Goal: Task Accomplishment & Management: Manage account settings

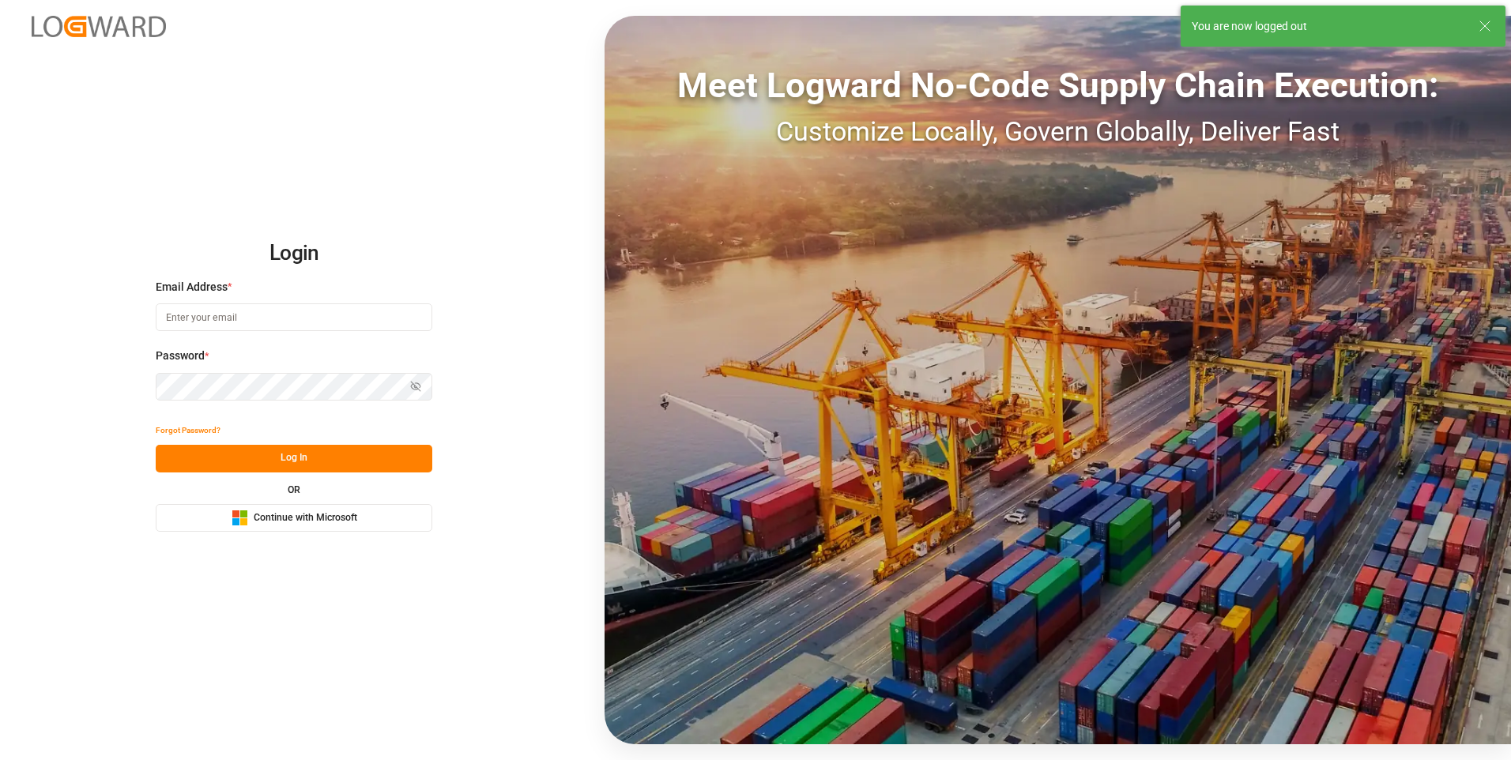
type input "abu.apu@leschaco.com"
click at [263, 456] on button "Log In" at bounding box center [294, 459] width 277 height 28
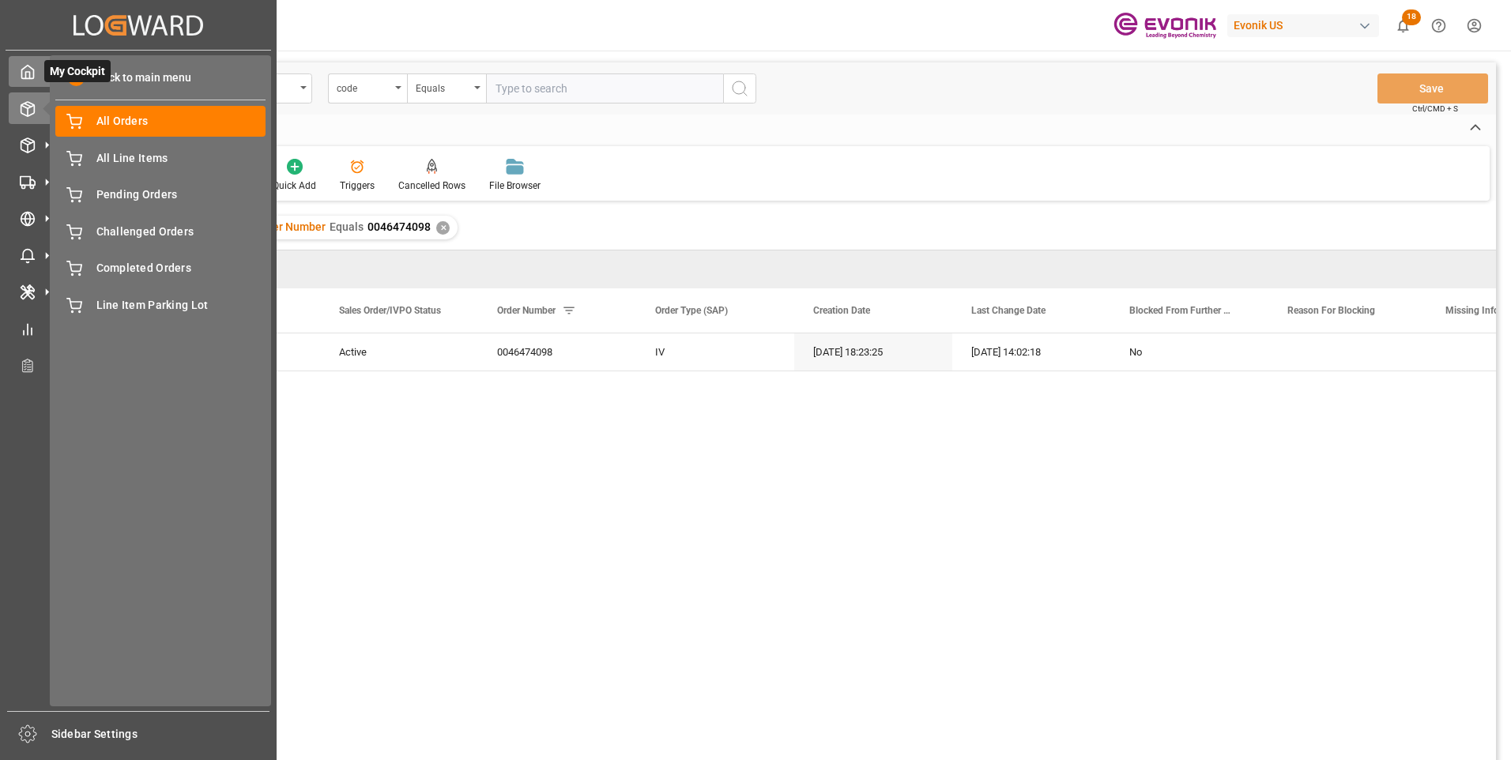
click at [29, 80] on icon at bounding box center [28, 72] width 16 height 16
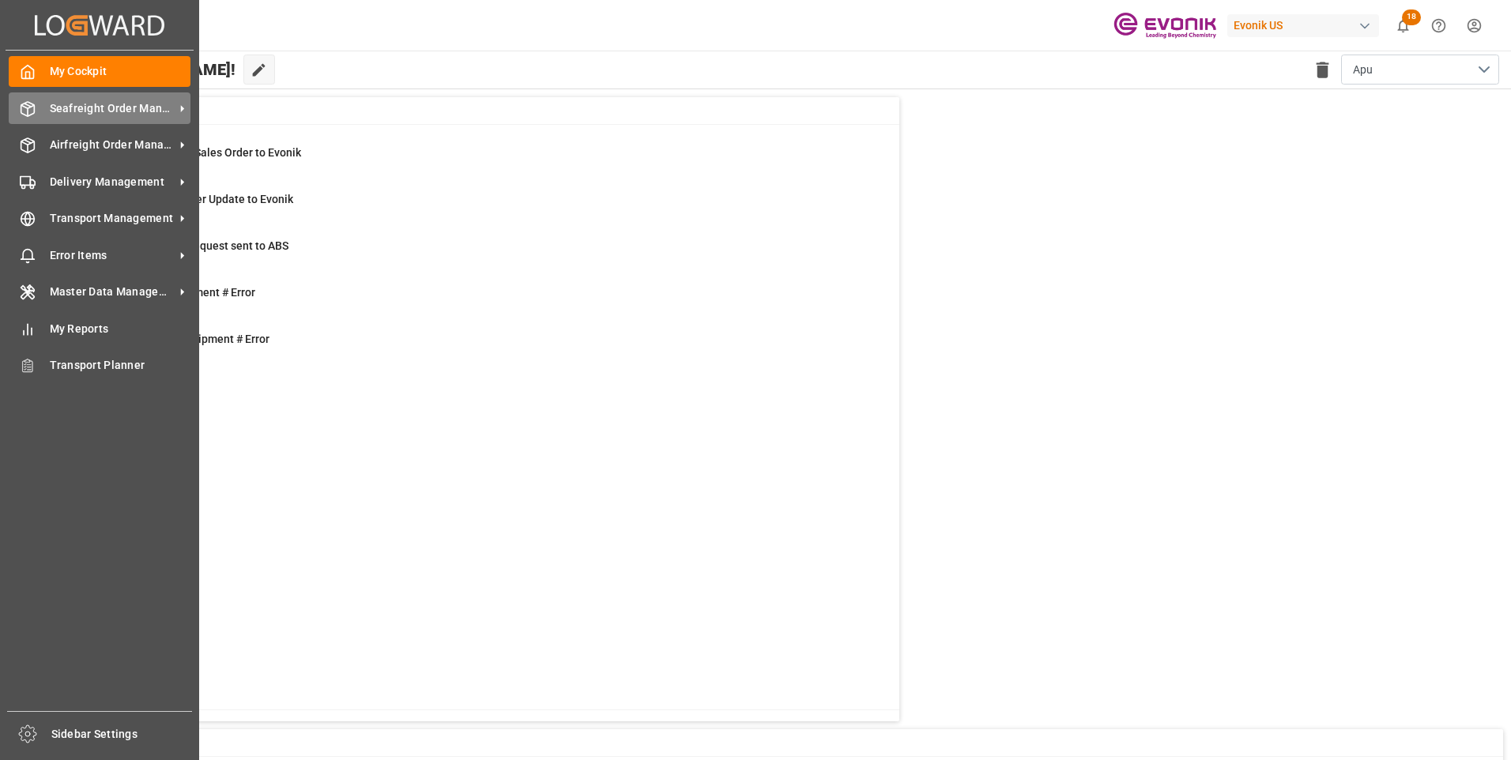
click at [126, 106] on span "Seafreight Order Management" at bounding box center [112, 108] width 125 height 17
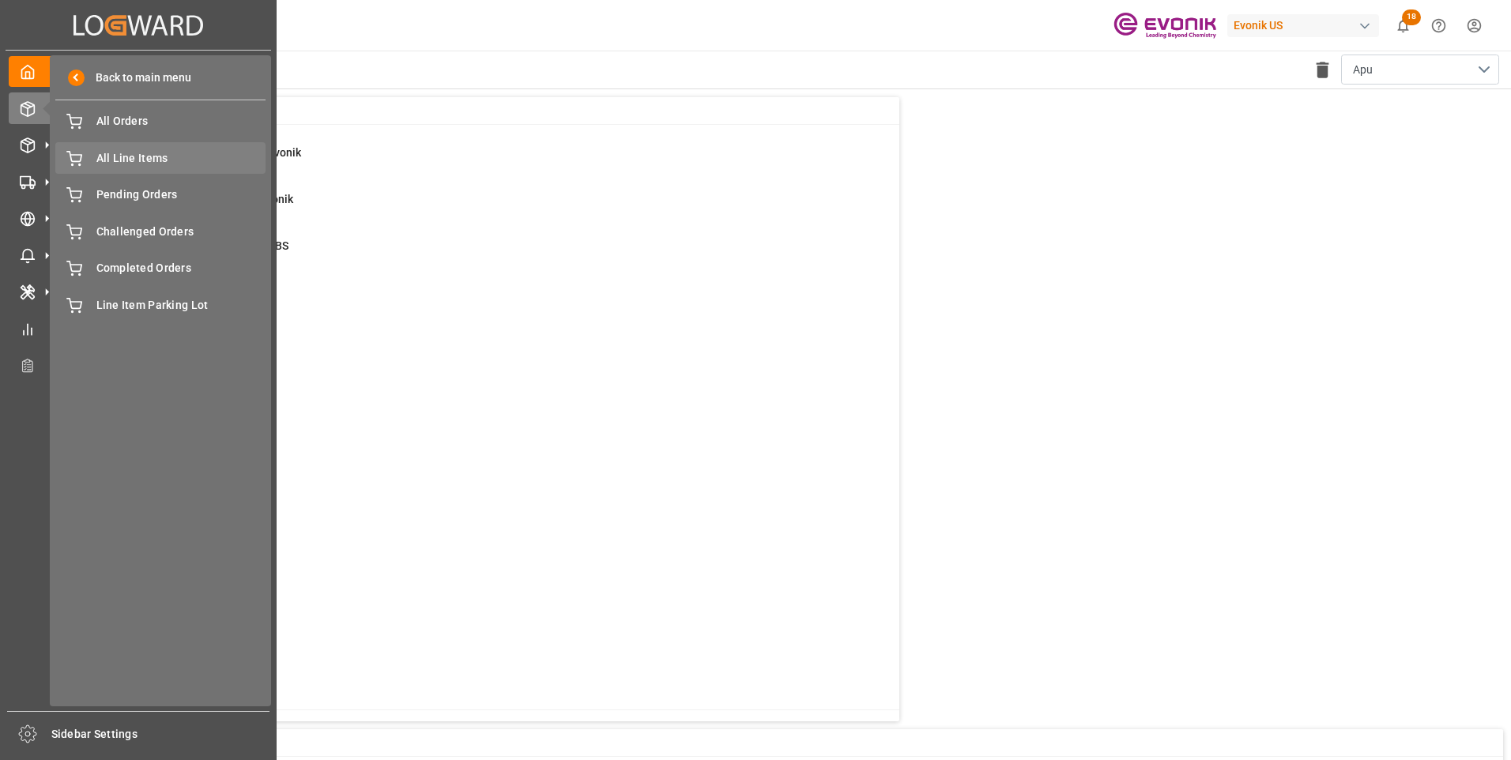
click at [164, 158] on span "All Line Items" at bounding box center [181, 158] width 170 height 17
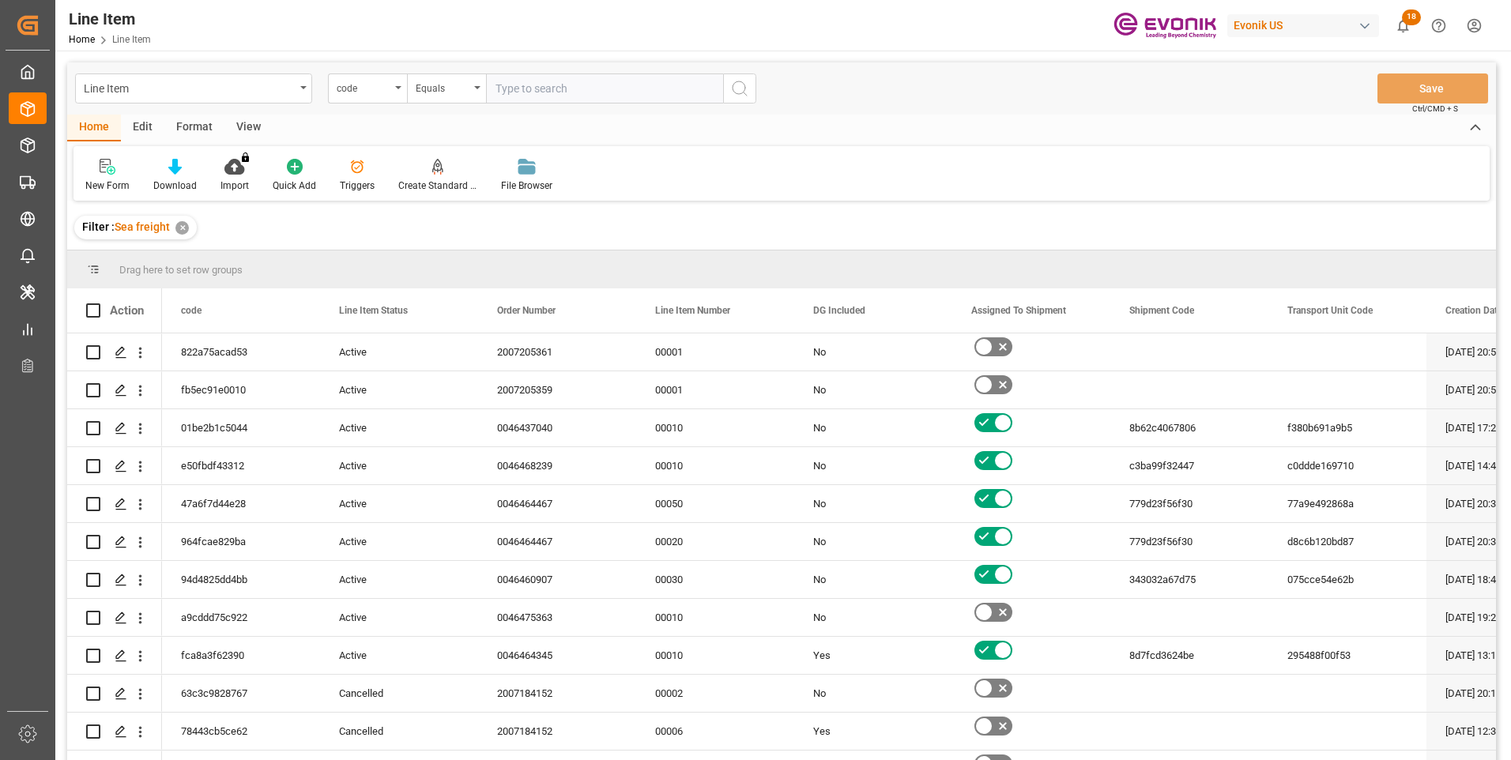
click at [394, 87] on div "code" at bounding box center [367, 88] width 79 height 30
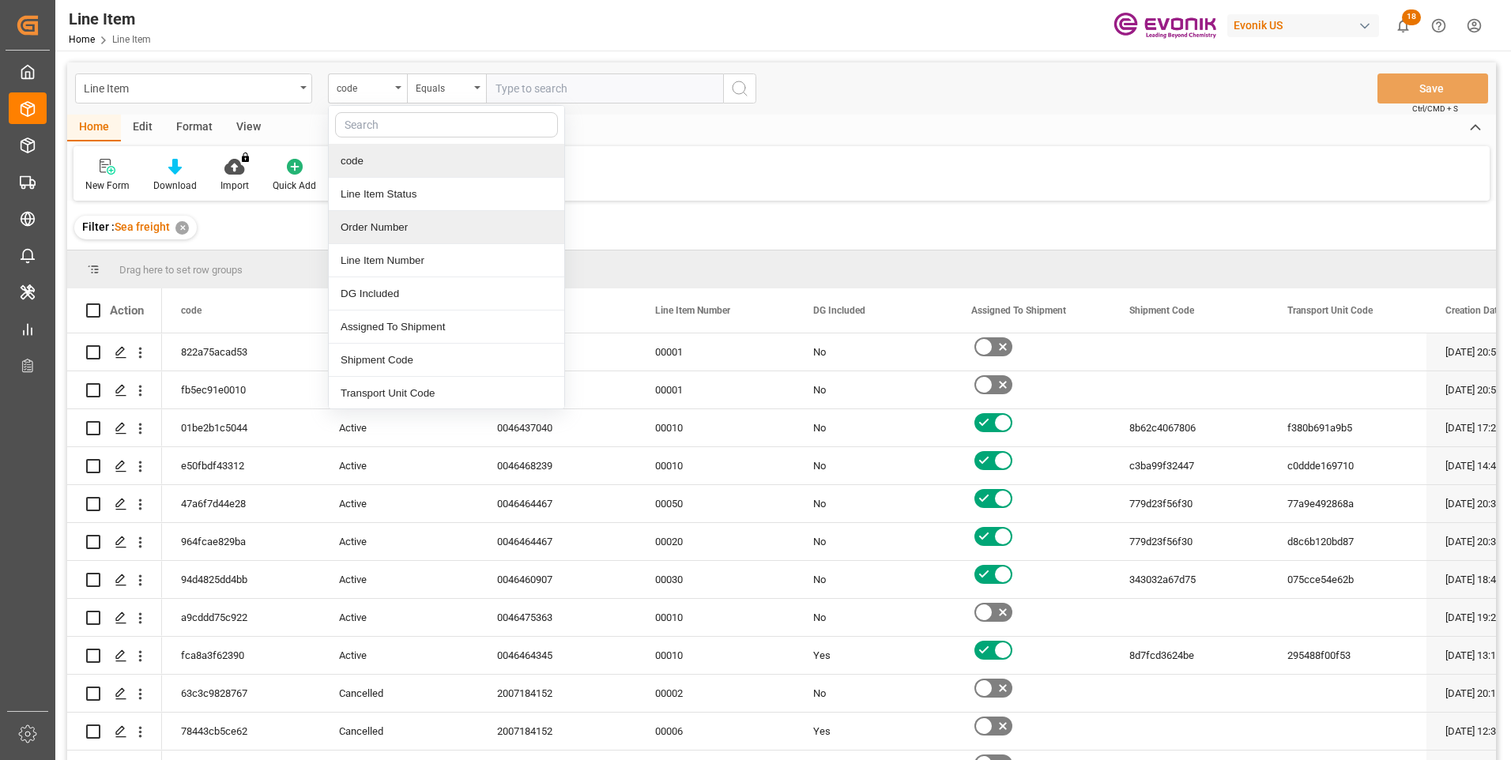
click at [365, 222] on div "Order Number" at bounding box center [446, 227] width 235 height 33
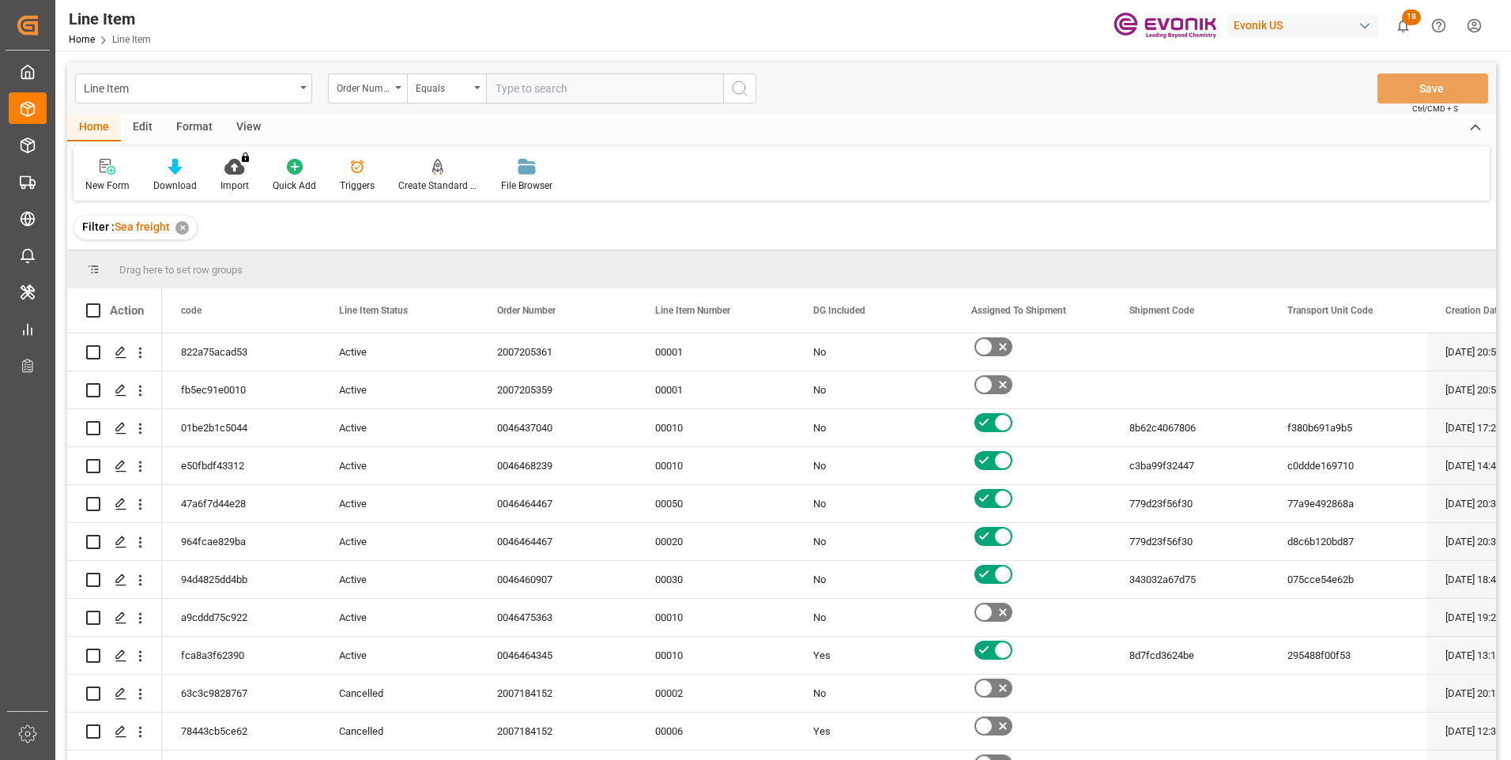
click at [502, 92] on input "text" at bounding box center [604, 88] width 237 height 30
paste input "0046470550"
type input "0046470550"
click at [737, 84] on icon "search button" at bounding box center [739, 88] width 19 height 19
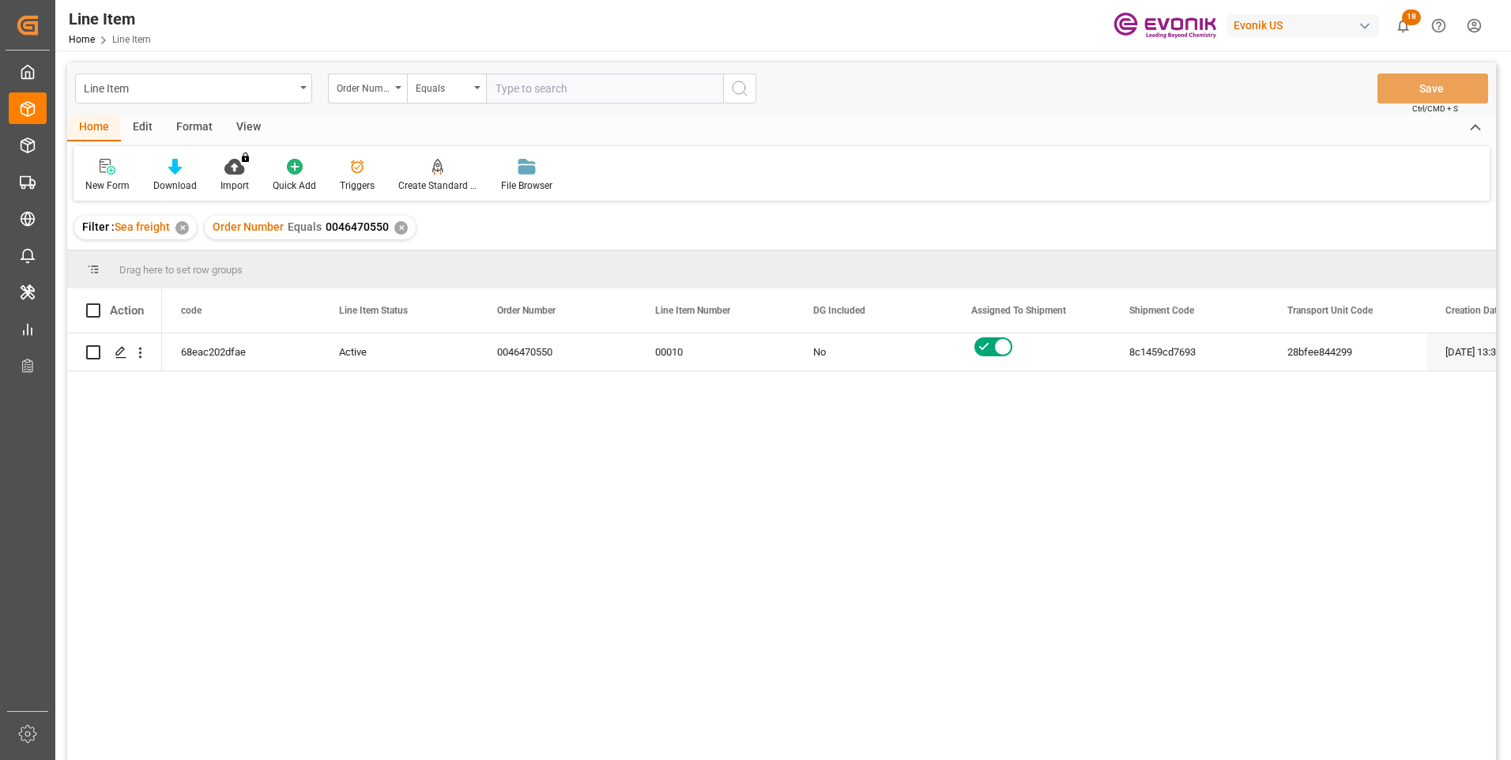
click at [242, 122] on div "View" at bounding box center [248, 128] width 48 height 27
click at [169, 171] on div at bounding box center [179, 166] width 79 height 17
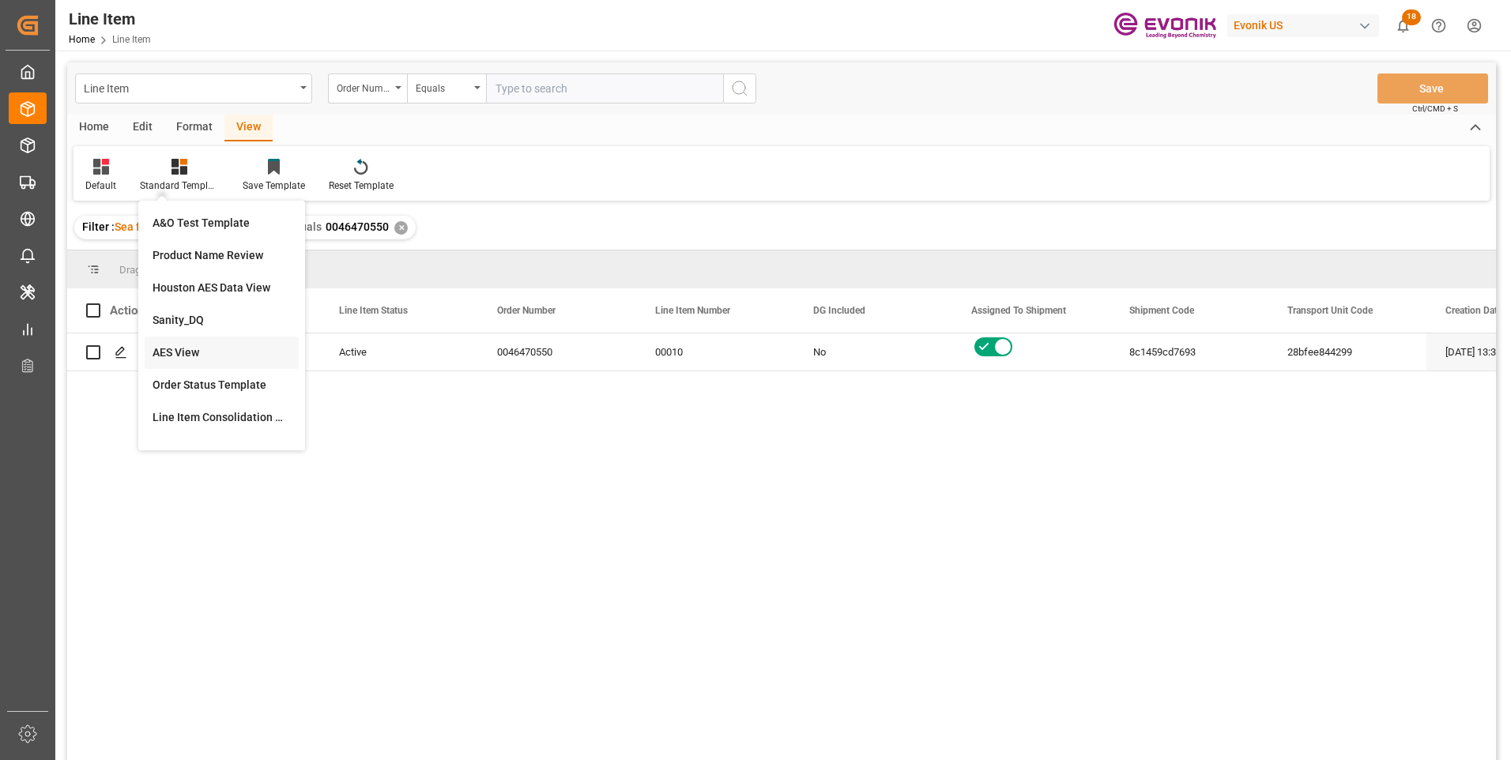
click at [183, 346] on div "AES View" at bounding box center [221, 352] width 138 height 17
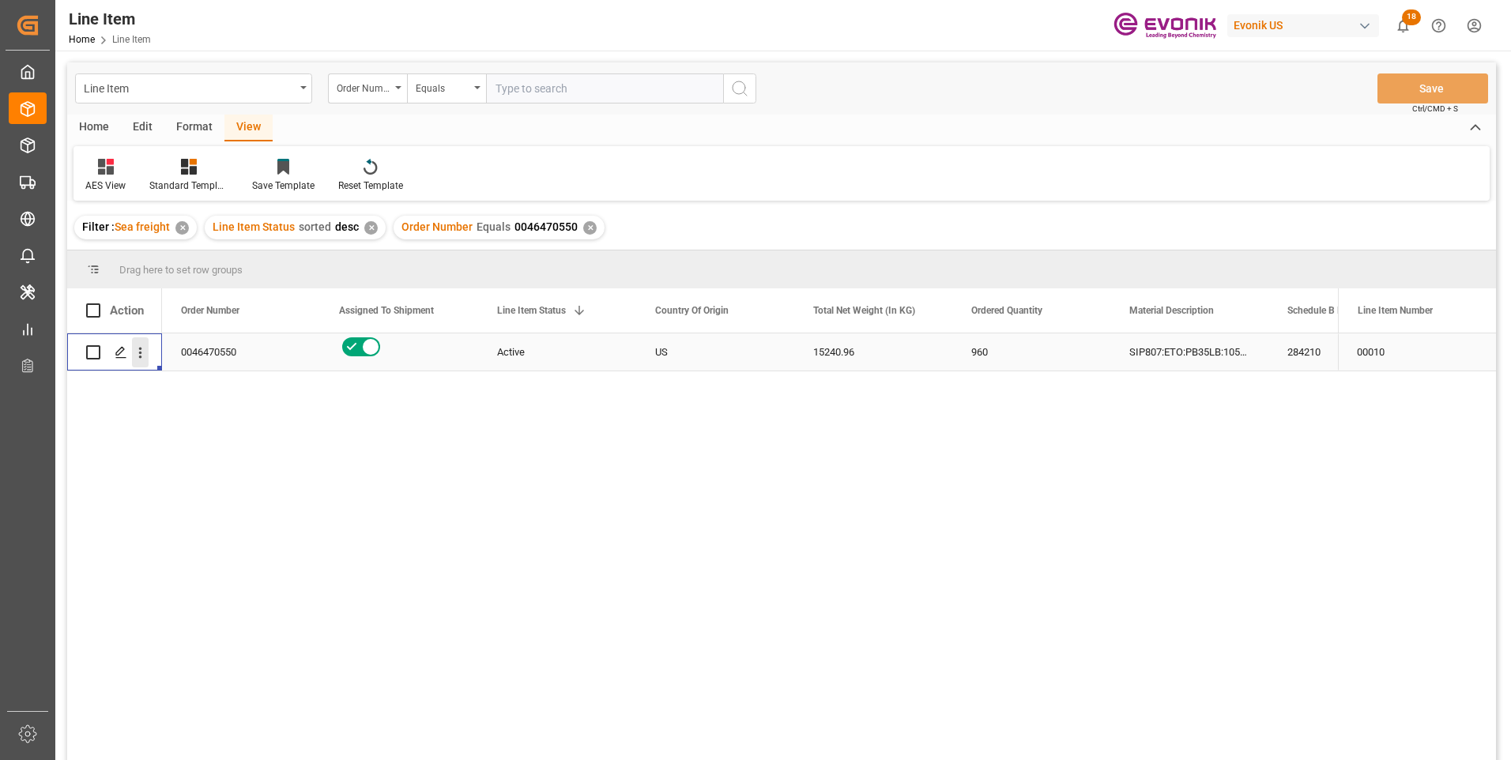
click at [136, 355] on icon "open menu" at bounding box center [140, 352] width 17 height 17
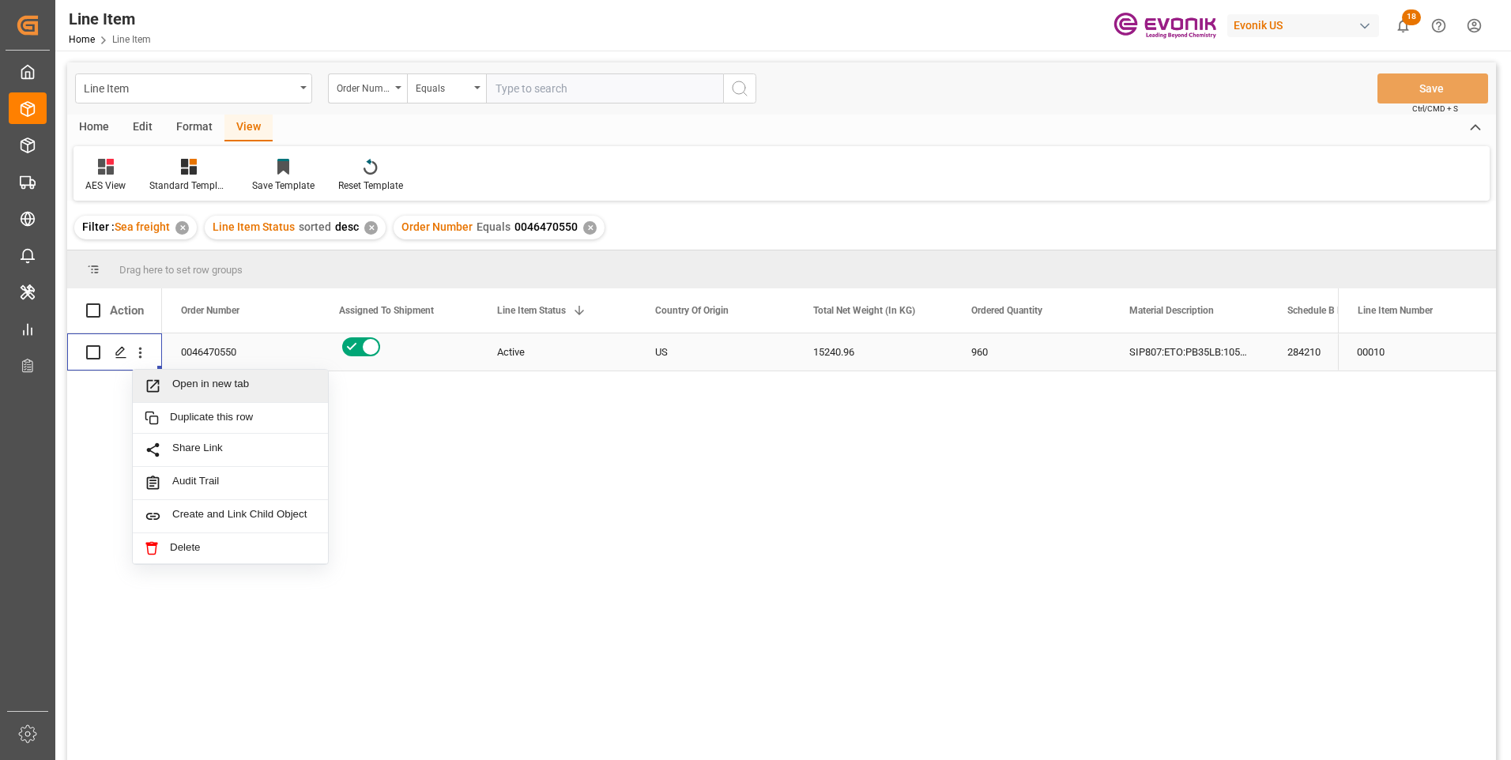
click at [198, 389] on span "Open in new tab" at bounding box center [244, 386] width 144 height 17
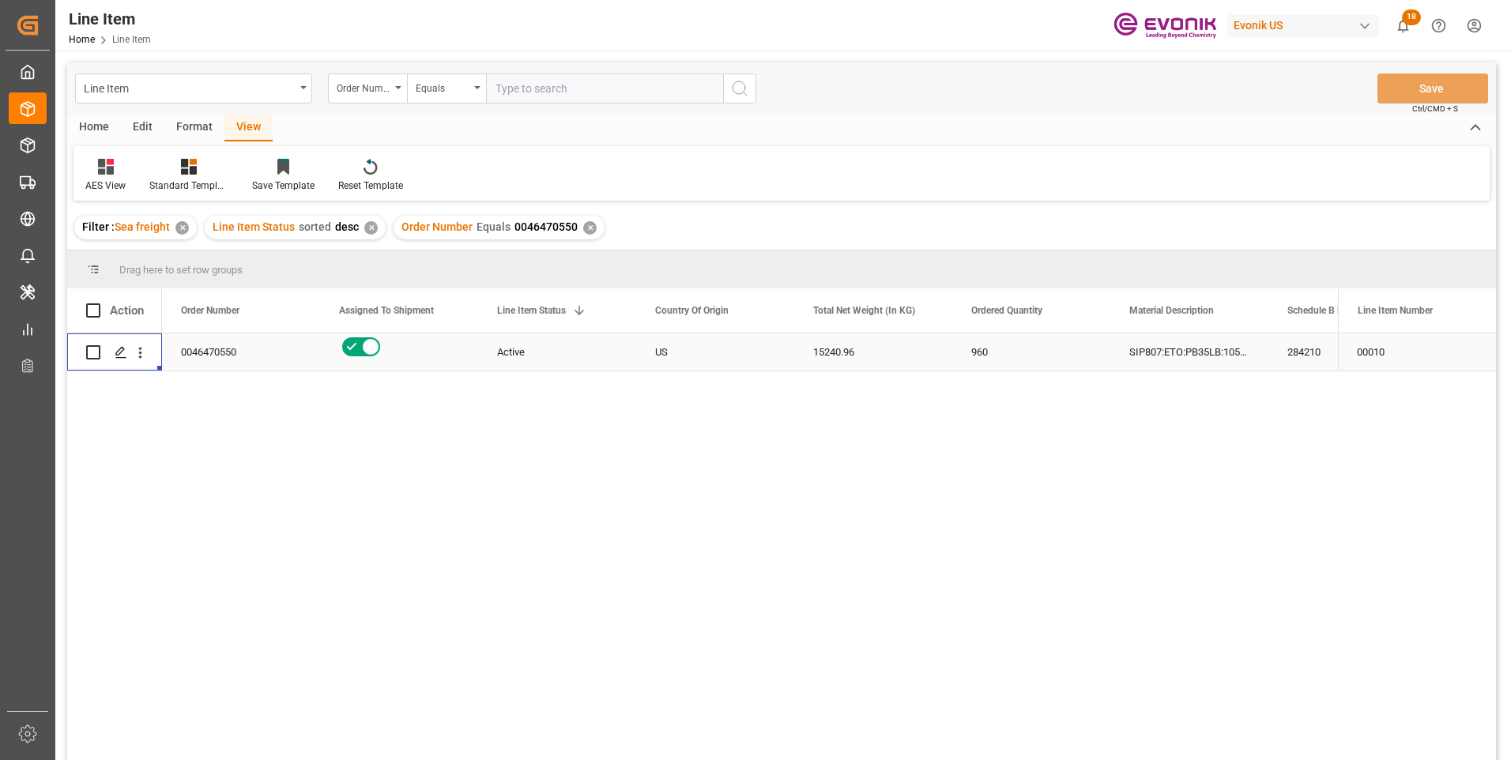
click at [844, 350] on div "15240.96" at bounding box center [873, 351] width 158 height 37
click at [1217, 344] on div "SIP807:ETO:PB35LB:1050SWP:I2:P" at bounding box center [1189, 351] width 158 height 37
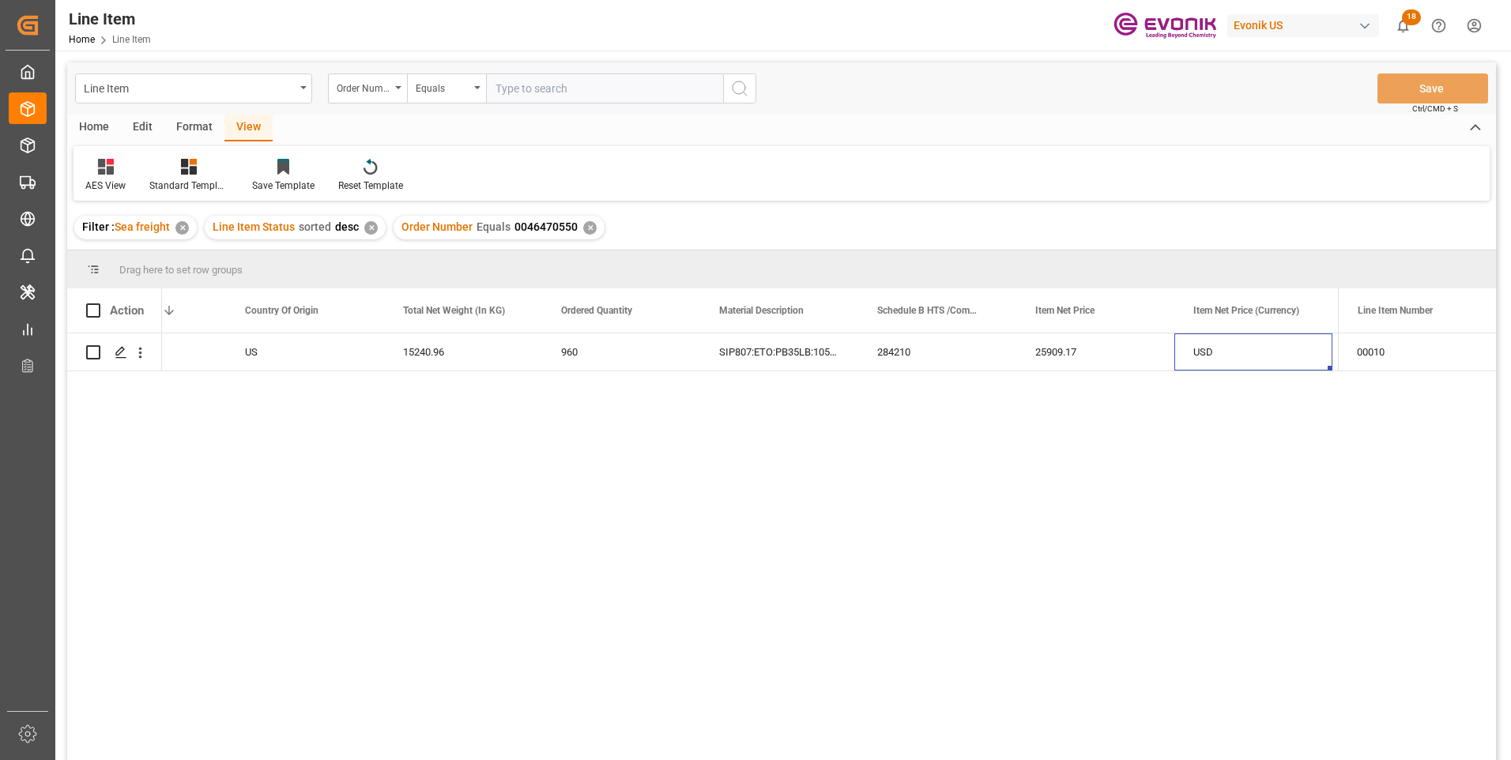
scroll to position [0, 568]
click at [915, 353] on div "25909.17" at bounding box center [937, 351] width 158 height 37
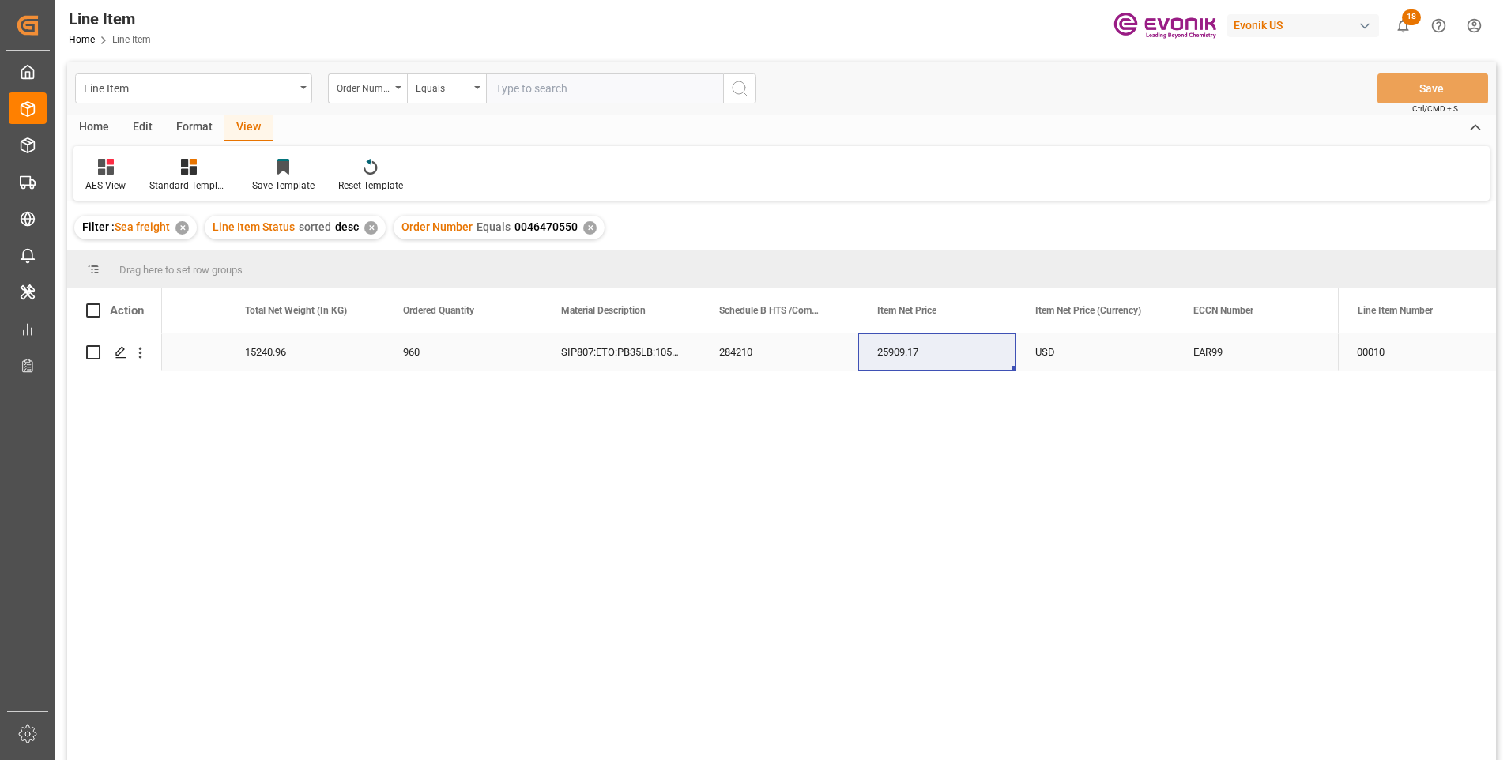
click at [309, 353] on div "15240.96" at bounding box center [305, 351] width 158 height 37
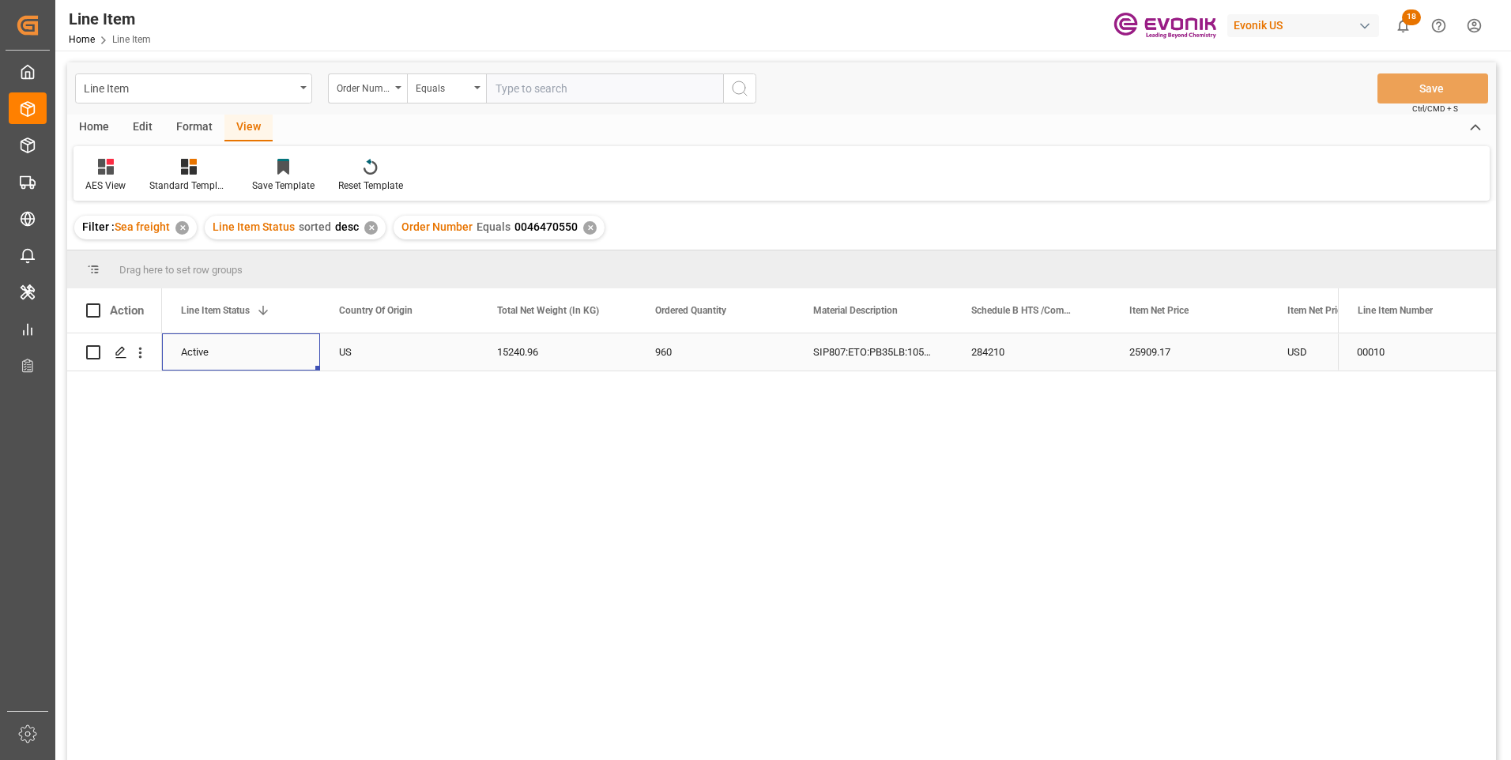
scroll to position [0, 158]
click at [1154, 356] on div "284210" at bounding box center [1189, 351] width 158 height 37
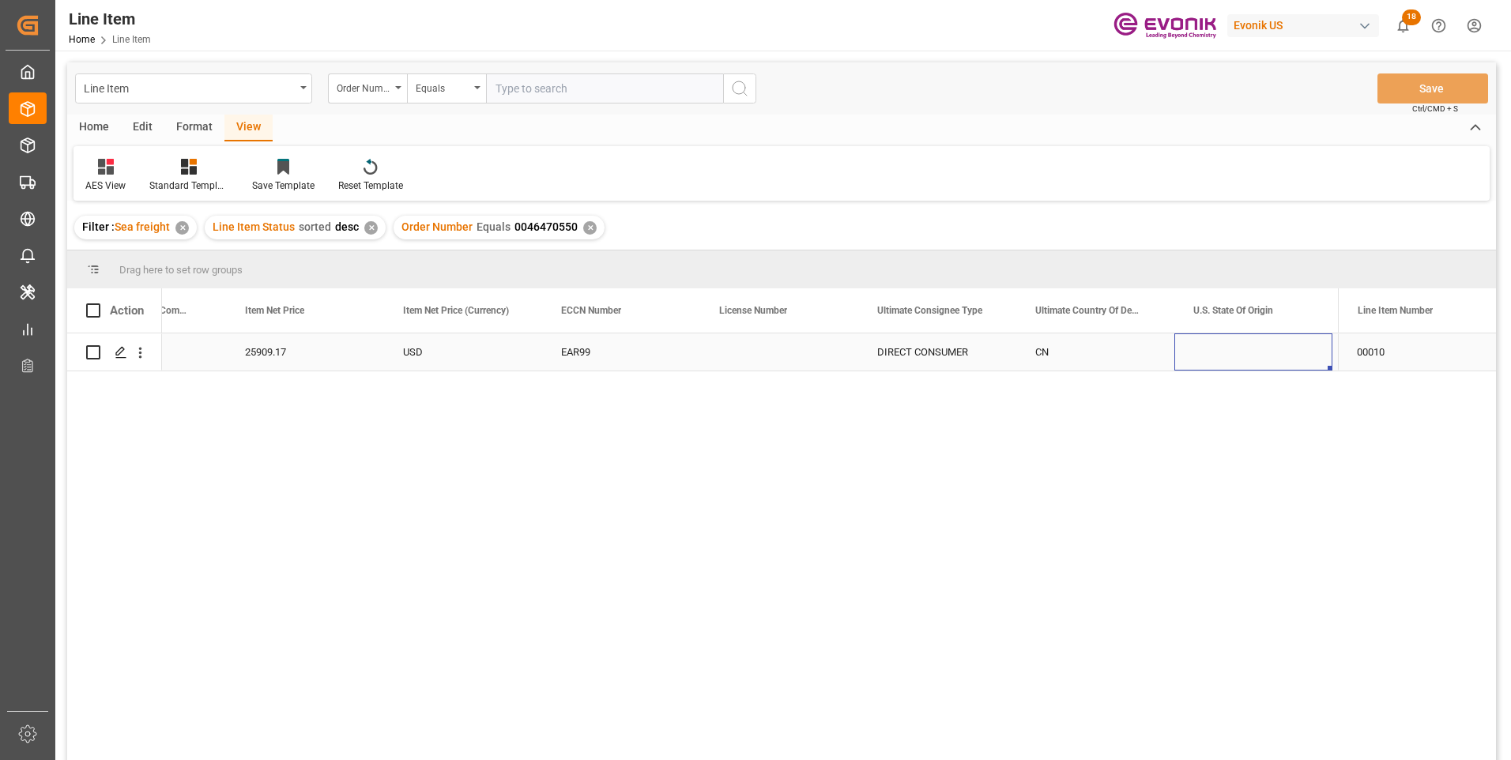
scroll to position [0, 1358]
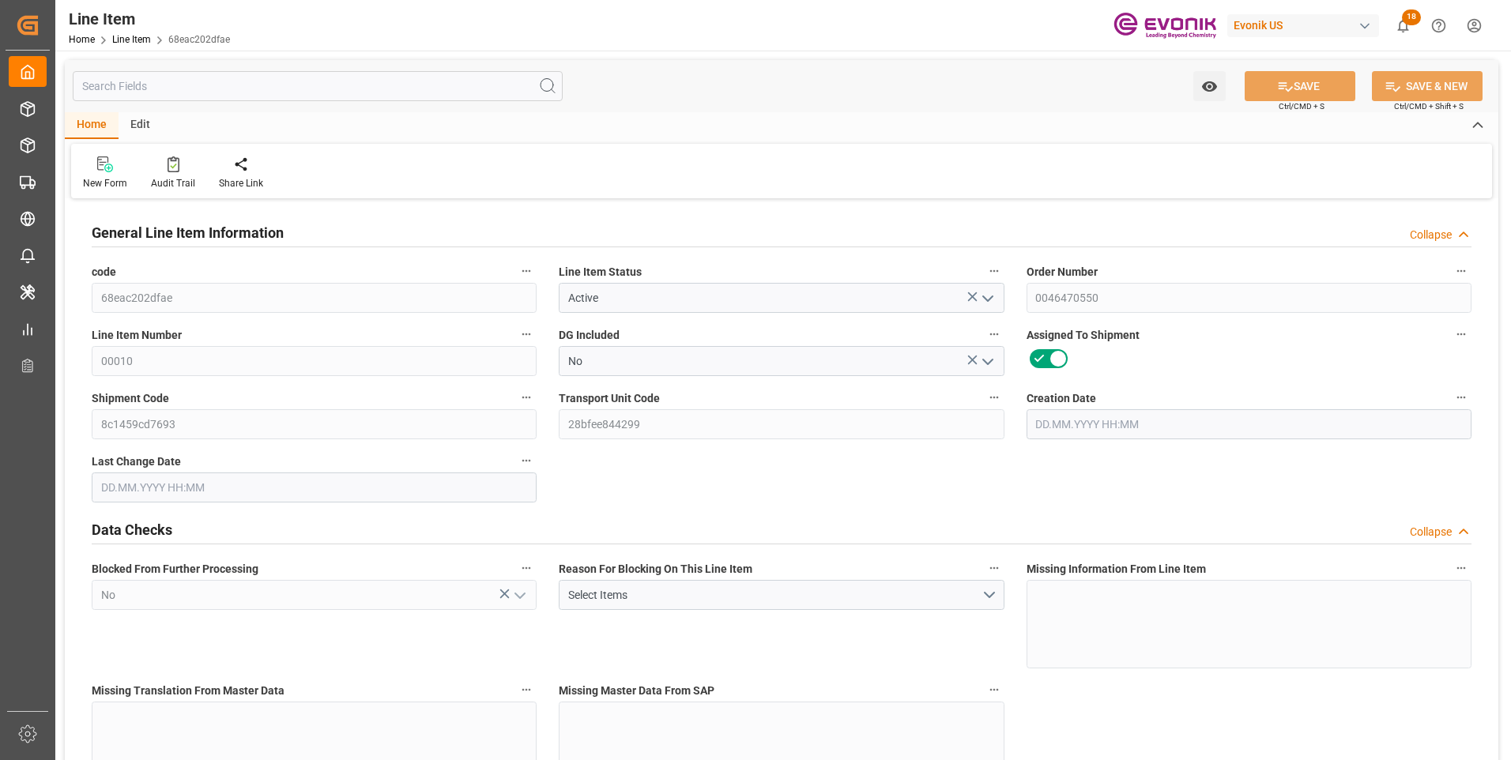
type input "32"
type input "15502.08"
type input "15240.96"
type input "19.1875"
type input "960"
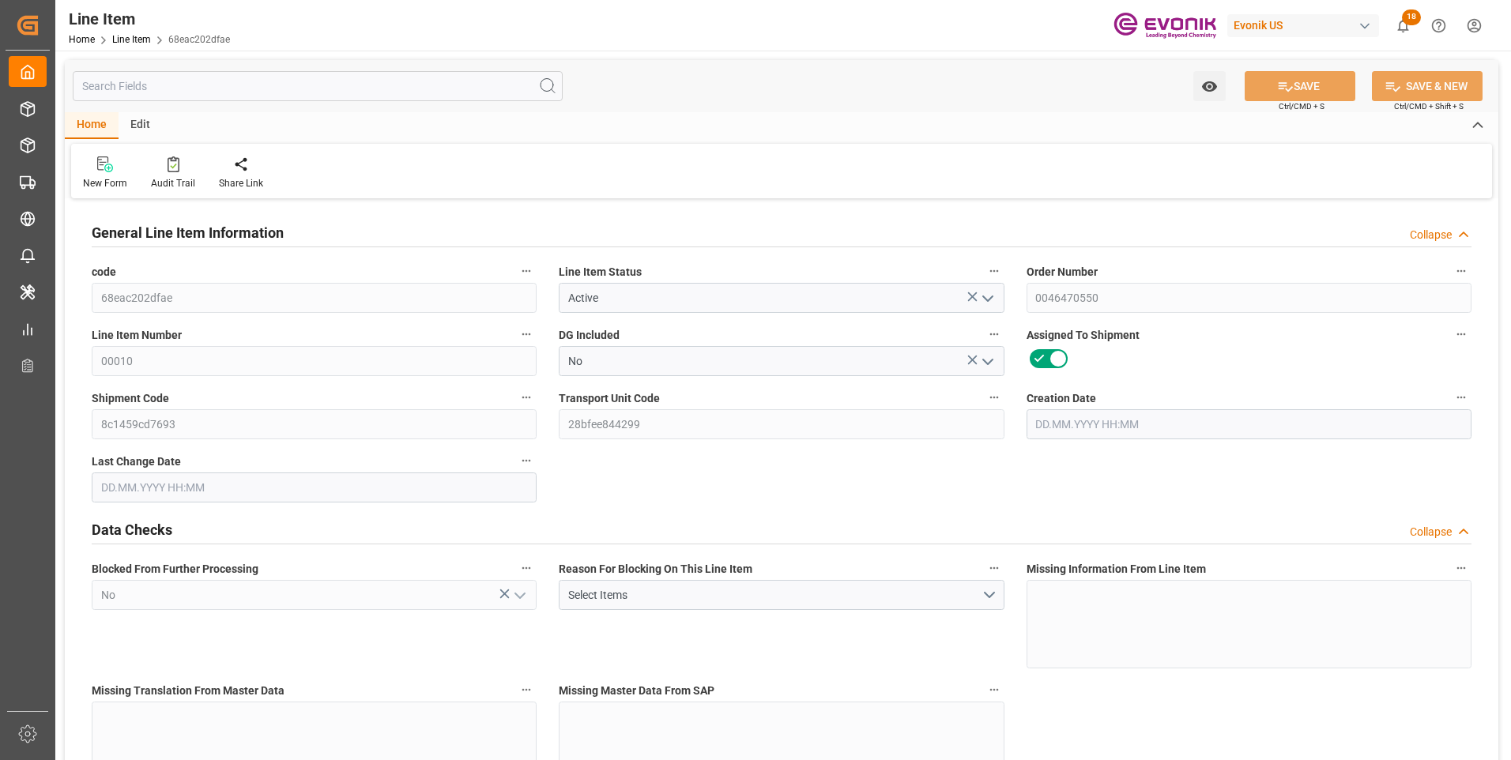
type input "25909.17"
type input "960"
type input "15502.08"
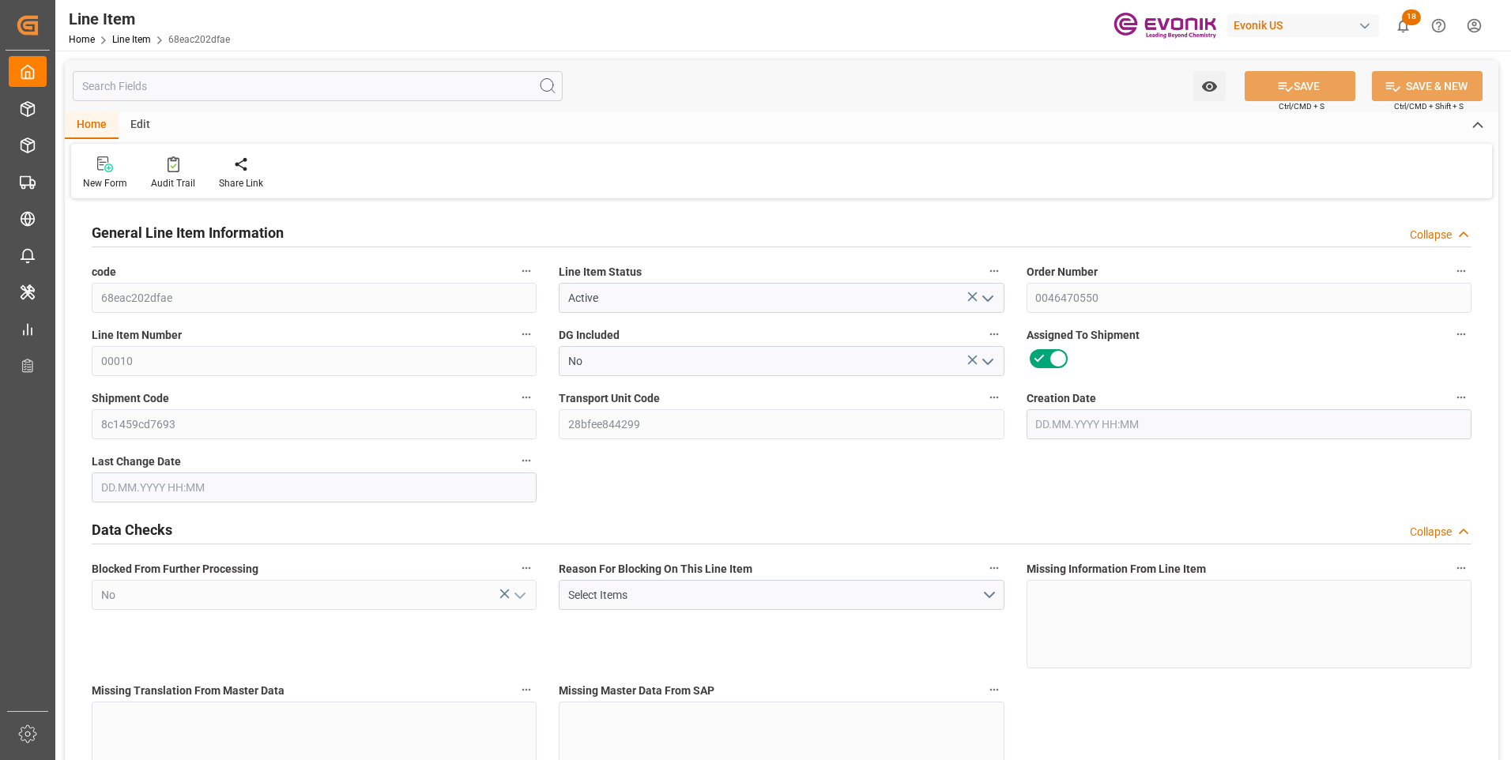
type input "16081.28"
type input "15240.96"
type input "19.1875"
type input "19187.52"
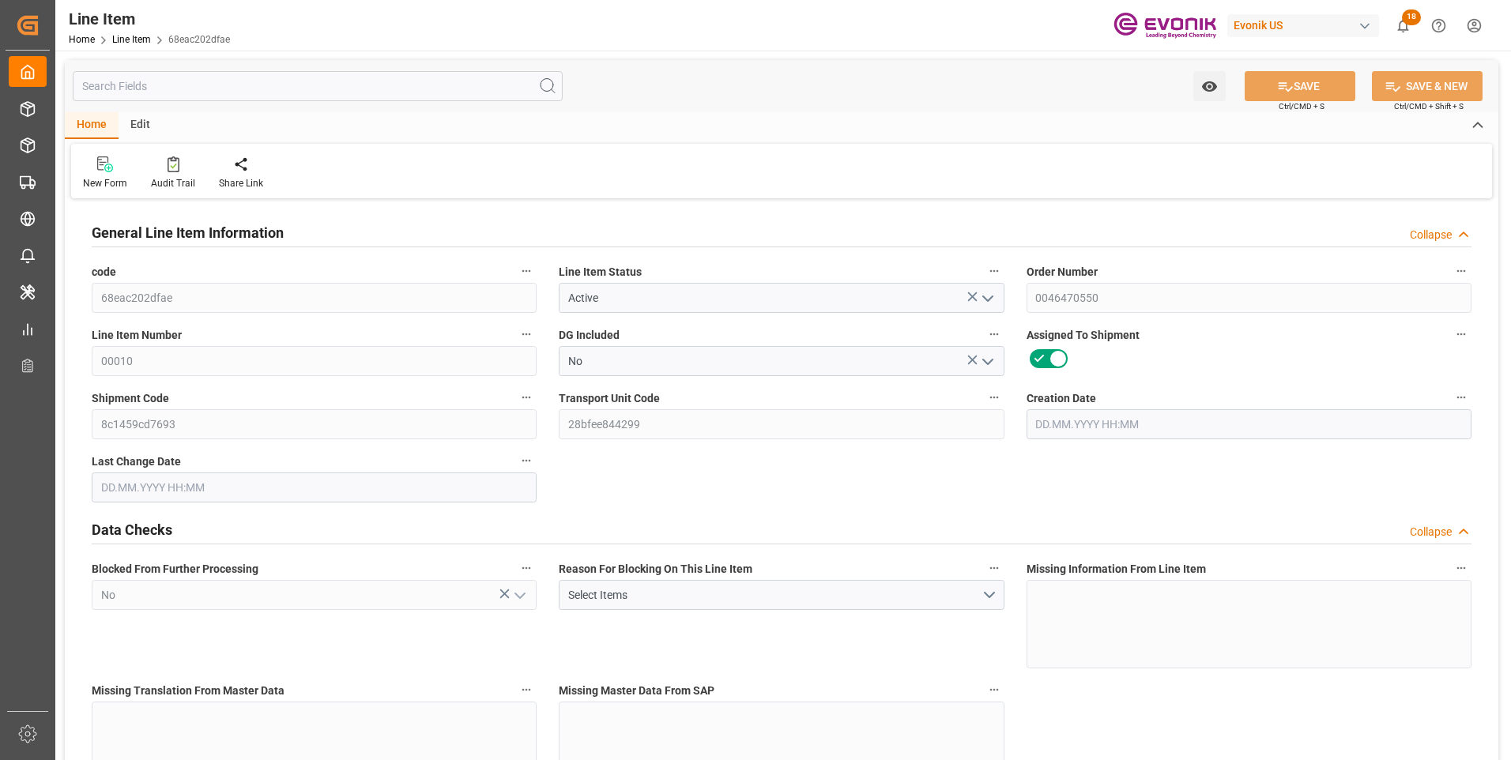
type input "0"
type input "[DATE] 13:30"
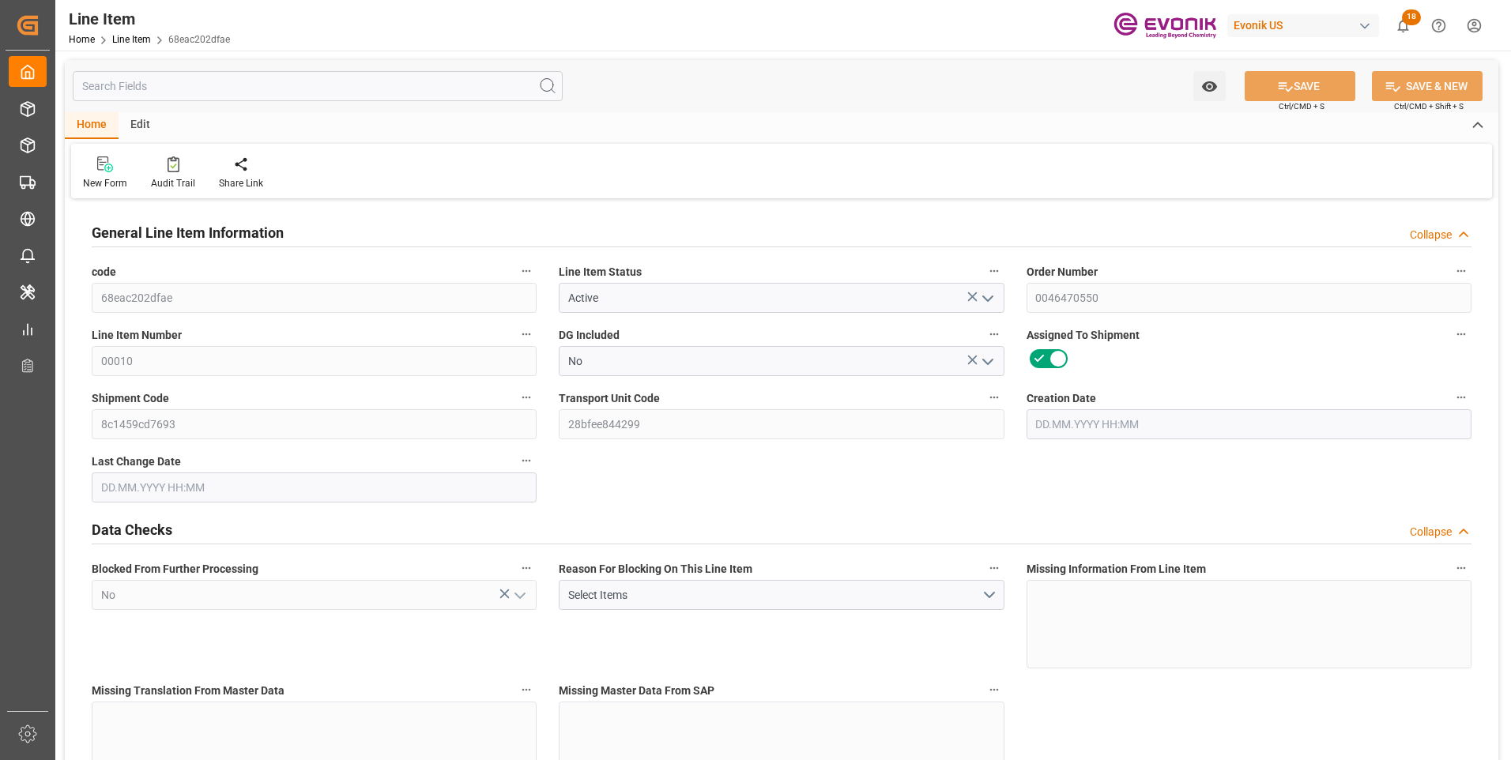
type input "[DATE] 02:55"
type input "[DATE]"
click at [254, 90] on input "text" at bounding box center [318, 86] width 490 height 30
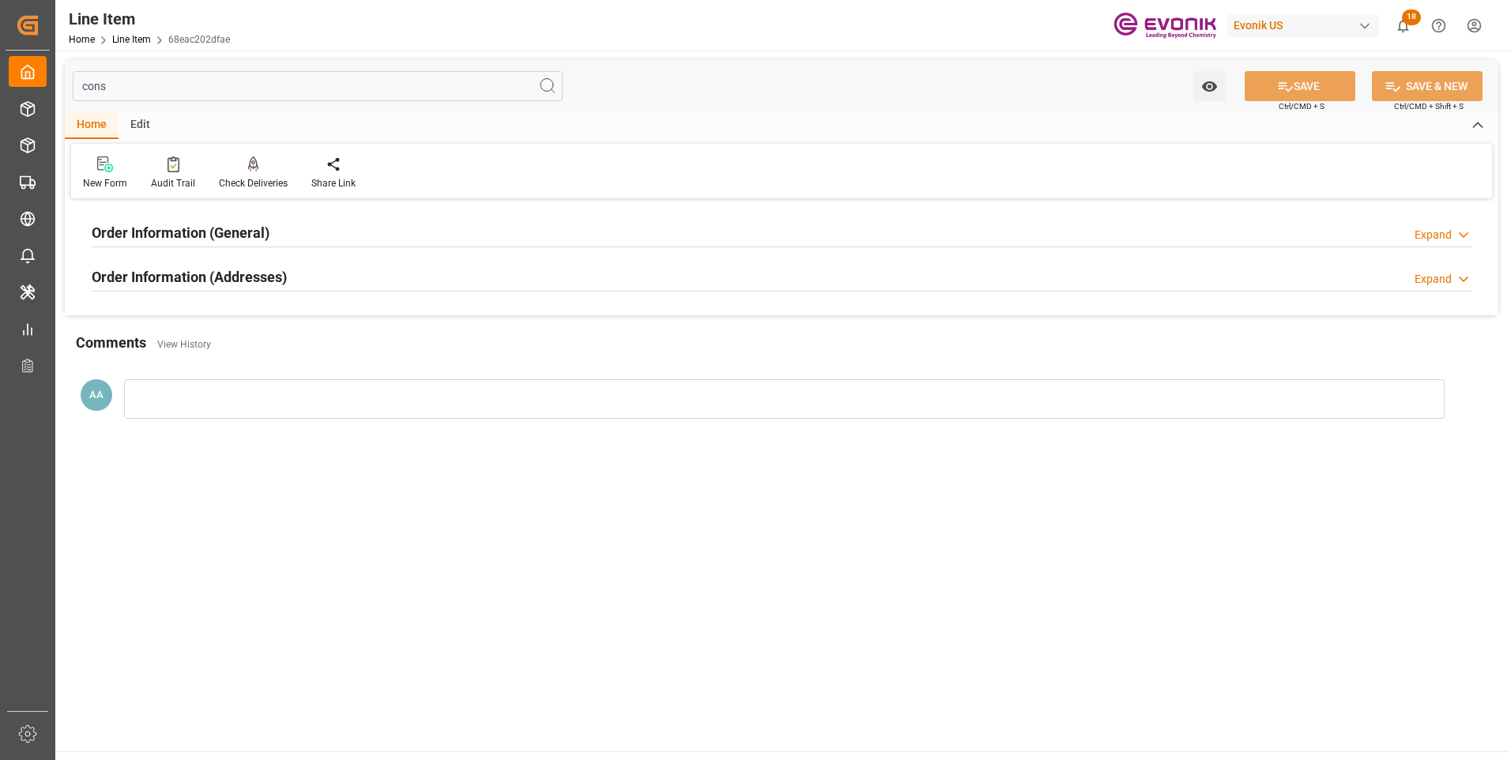
type input "cons"
click at [216, 230] on h2 "Order Information (General)" at bounding box center [181, 232] width 178 height 21
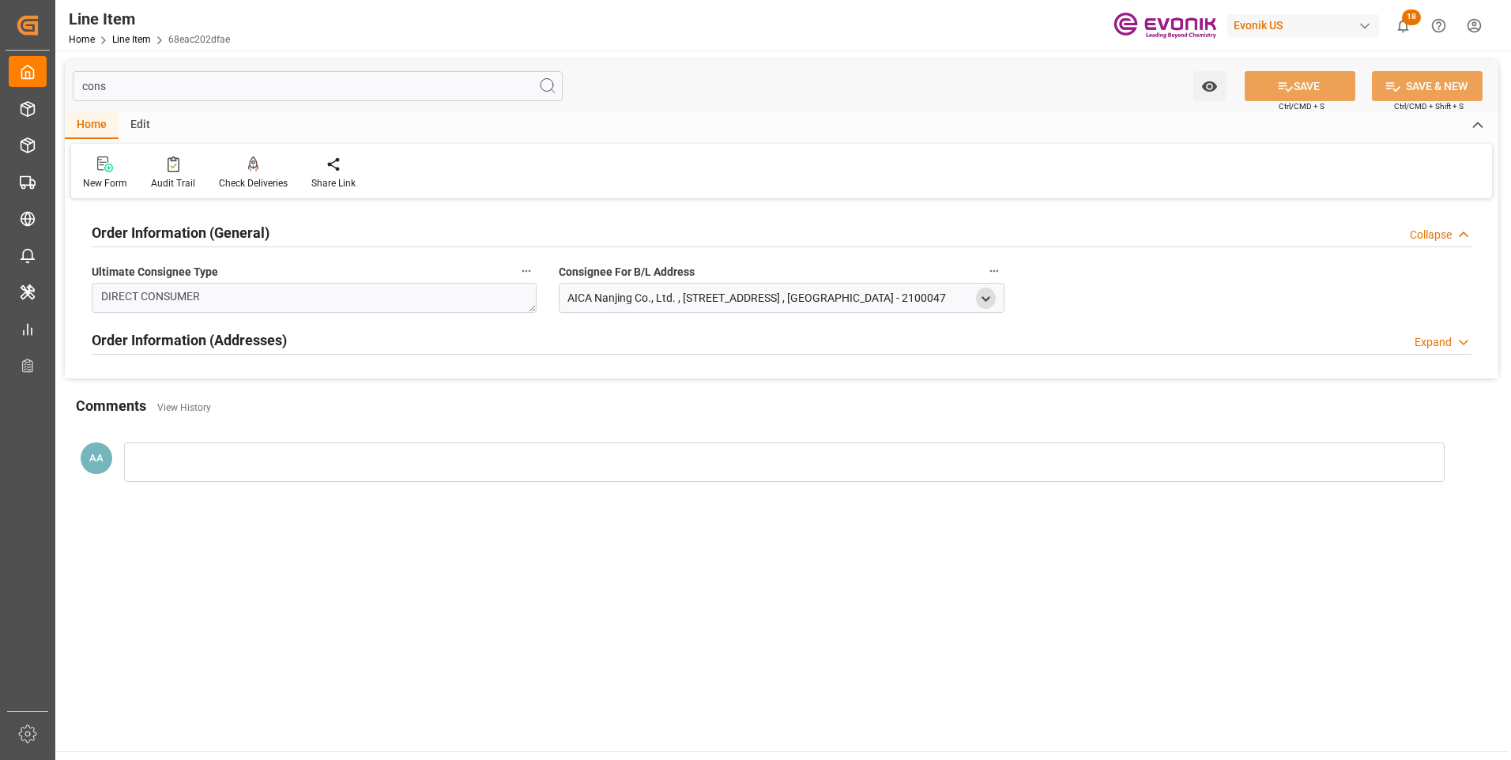
click at [989, 295] on icon "open menu" at bounding box center [985, 298] width 13 height 13
drag, startPoint x: 638, startPoint y: 380, endPoint x: 530, endPoint y: 380, distance: 107.4
click at [530, 380] on div "cons Watch Option SAVE Ctrl/CMD + S SAVE & NEW Ctrl/CMD + Shift + S Home Edit N…" at bounding box center [781, 283] width 1433 height 447
type input "[STREET_ADDRESS]"
